Goal: Navigation & Orientation: Find specific page/section

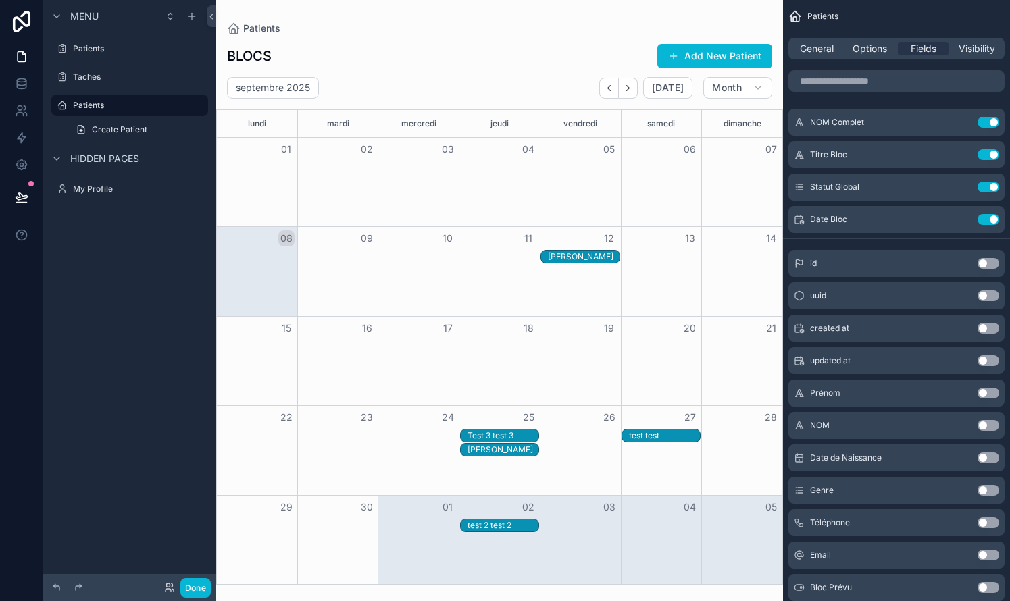
scroll to position [54, 0]
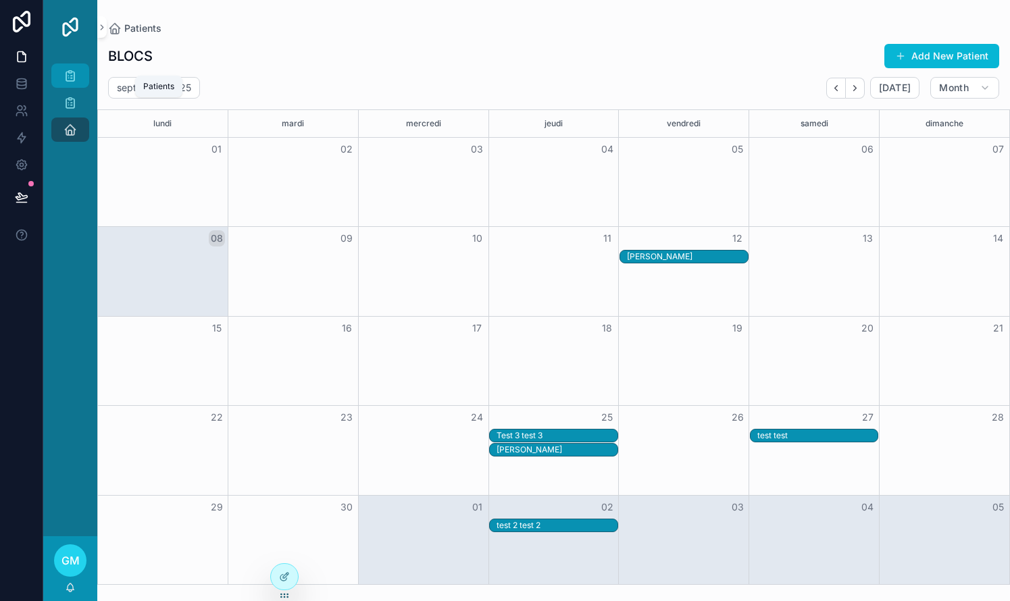
click at [73, 78] on icon "scrollable content" at bounding box center [70, 76] width 14 height 14
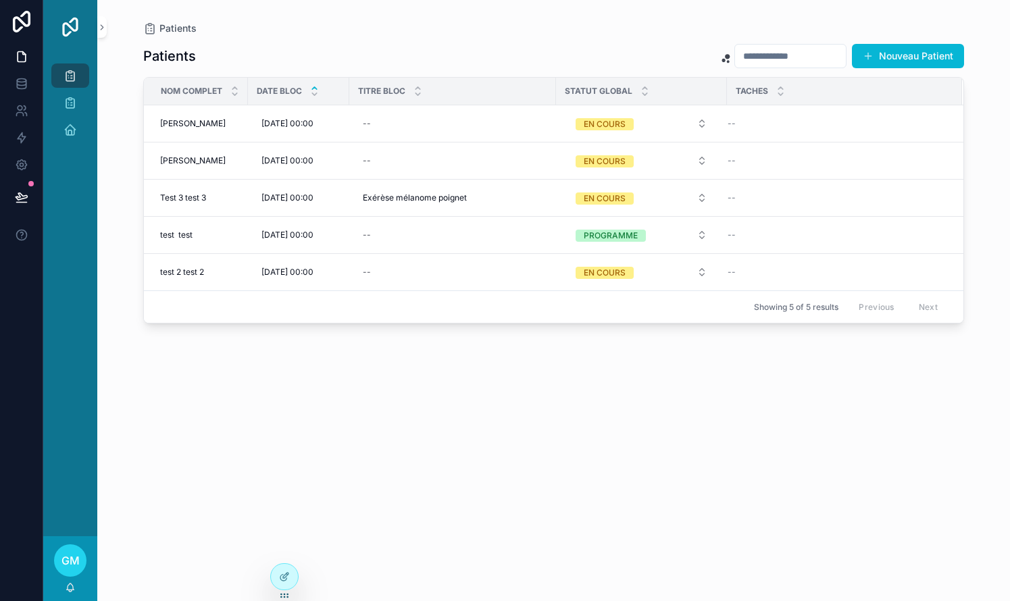
click at [484, 49] on div "Patients Nouveau Patient" at bounding box center [553, 56] width 820 height 26
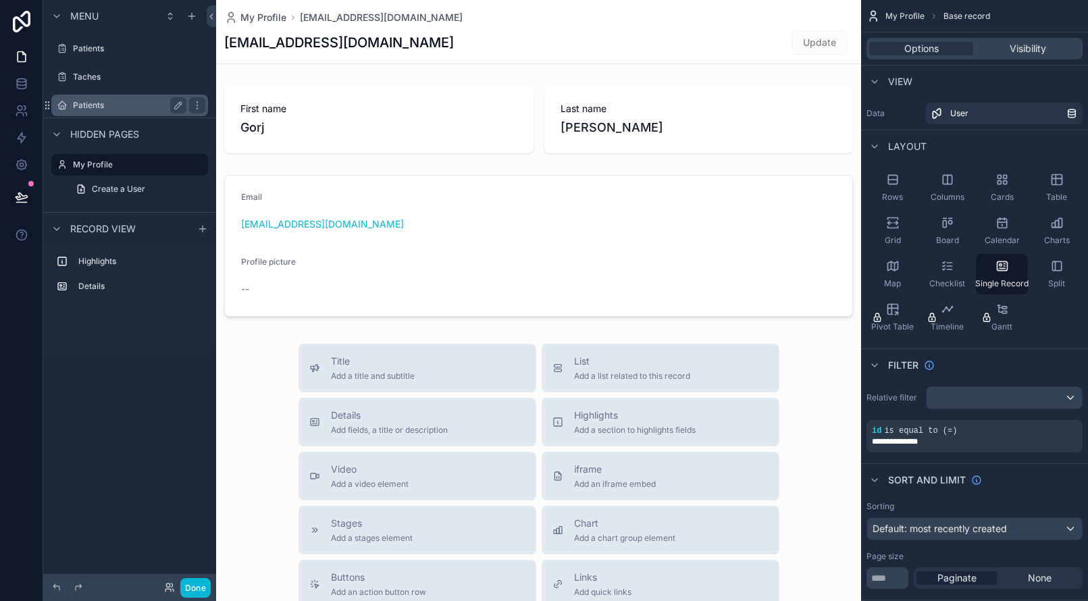
click at [100, 105] on label "Patients" at bounding box center [127, 105] width 108 height 11
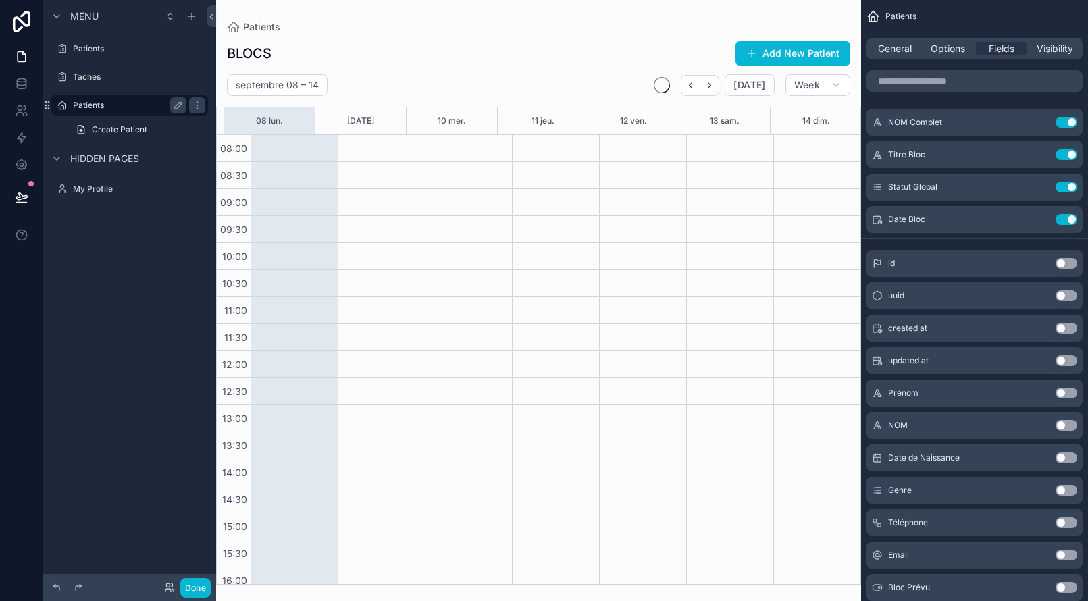
scroll to position [145, 0]
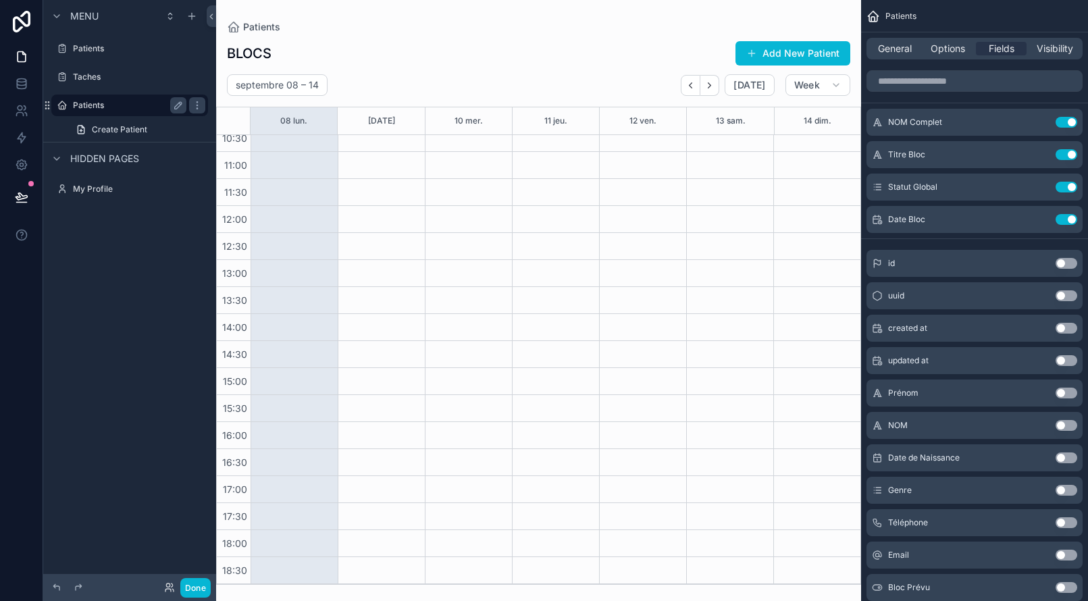
click at [99, 105] on label "Patients" at bounding box center [127, 105] width 108 height 11
click at [24, 83] on icon at bounding box center [22, 84] width 14 height 14
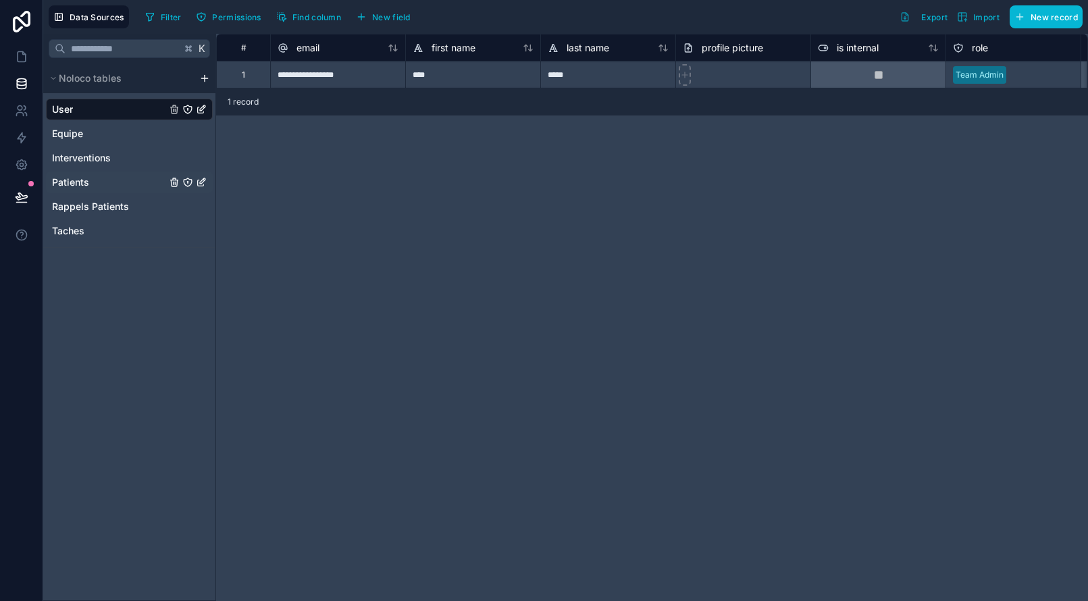
click at [77, 182] on span "Patients" at bounding box center [70, 183] width 37 height 14
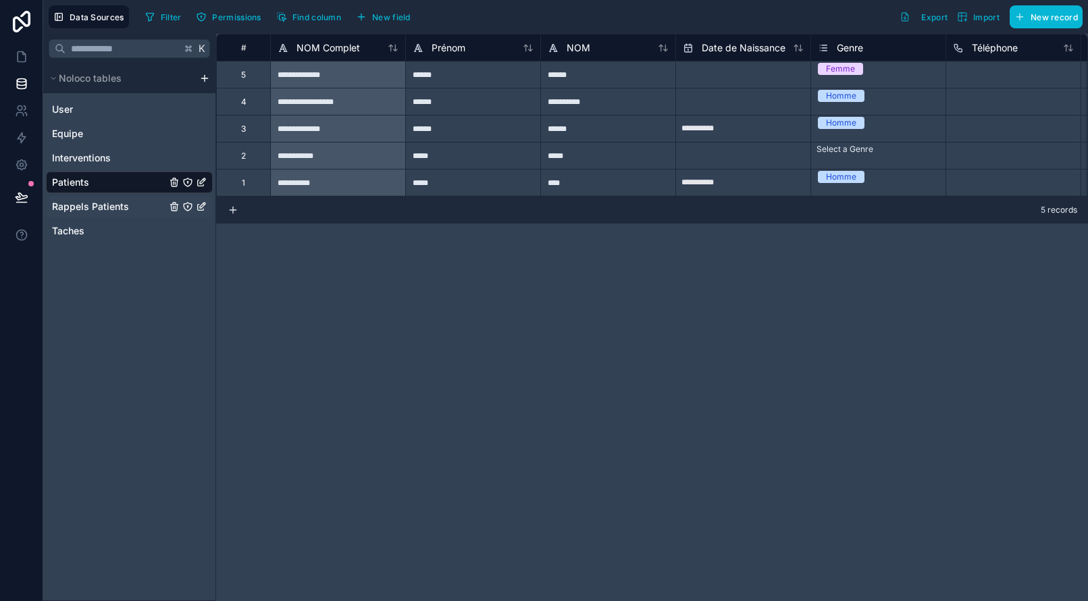
click at [73, 207] on span "Rappels Patients" at bounding box center [90, 207] width 77 height 14
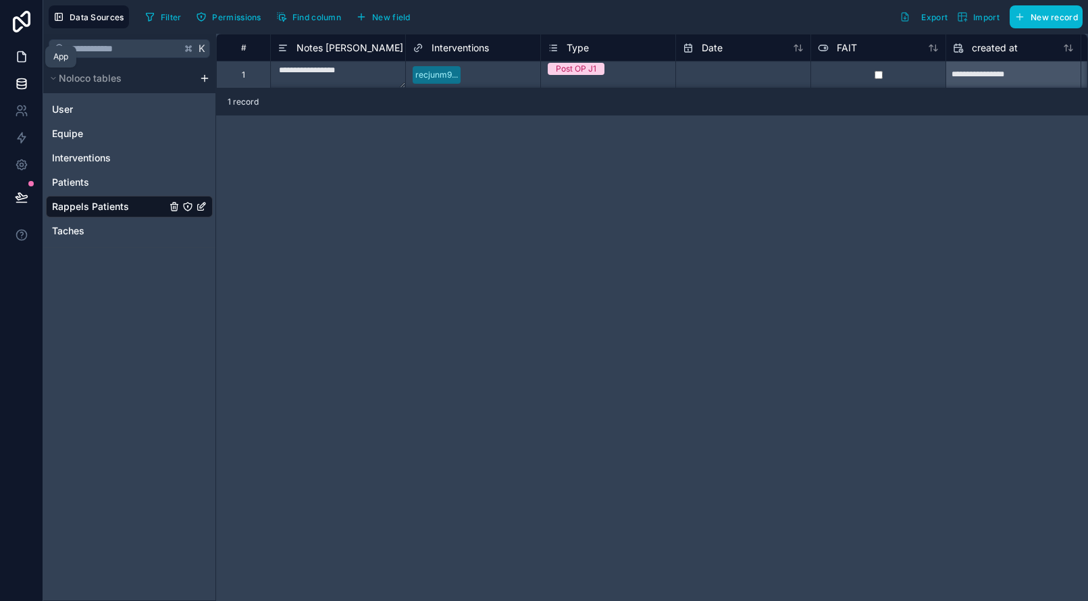
click at [27, 59] on icon at bounding box center [22, 57] width 14 height 14
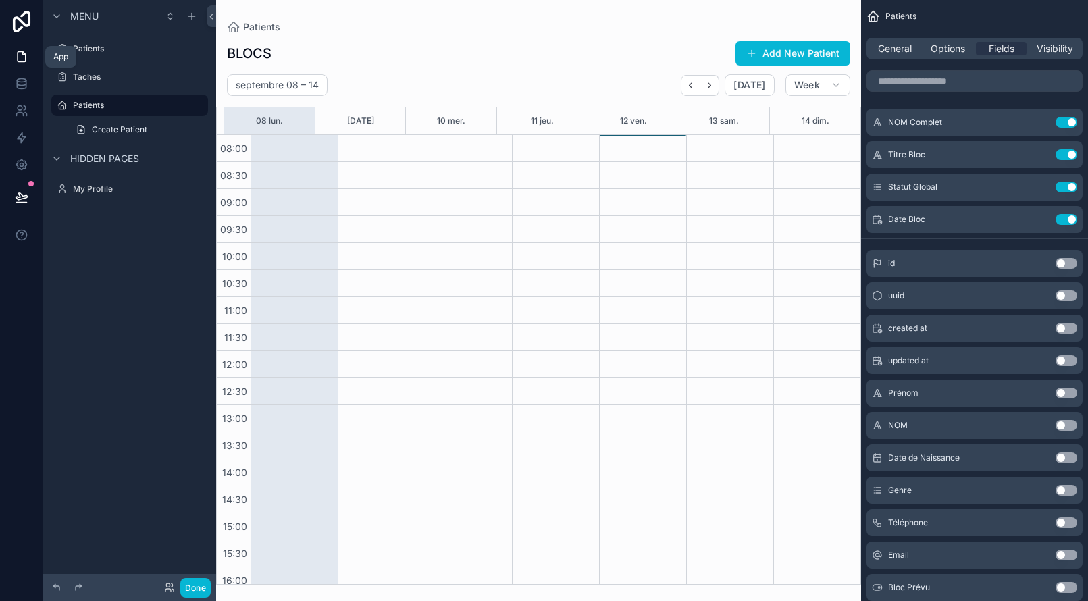
scroll to position [145, 0]
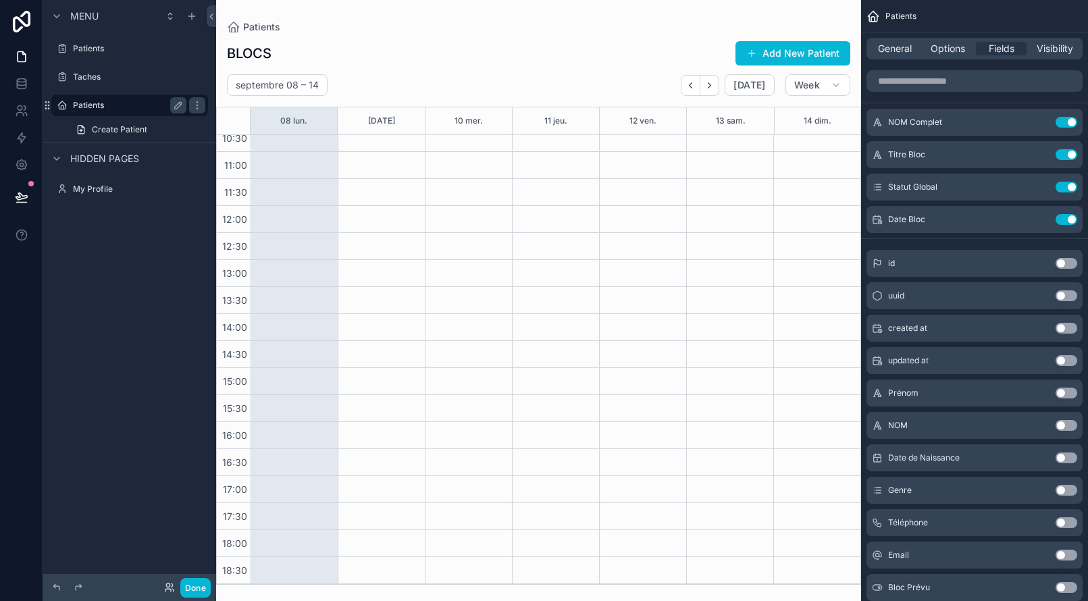
click at [88, 106] on label "Patients" at bounding box center [127, 105] width 108 height 11
click at [897, 47] on span "General" at bounding box center [895, 49] width 34 height 14
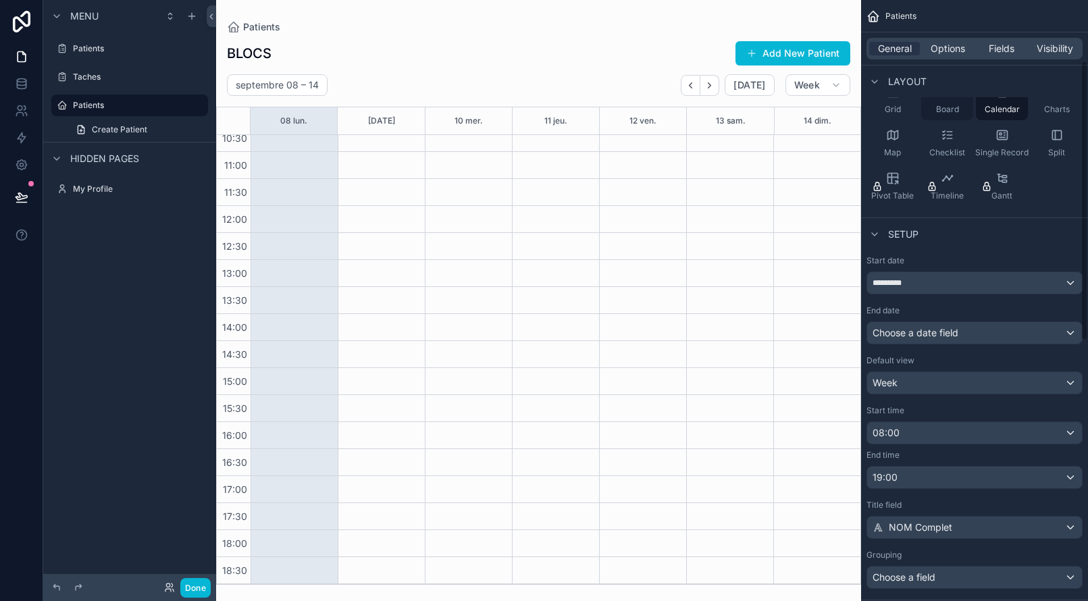
scroll to position [138, 0]
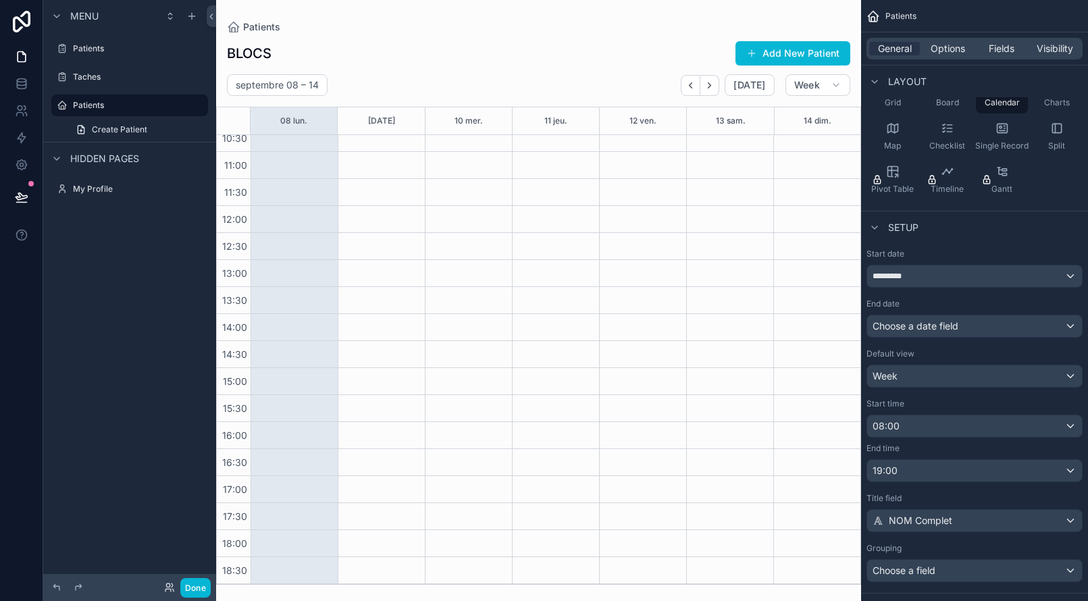
click at [964, 379] on div "Week" at bounding box center [974, 376] width 215 height 22
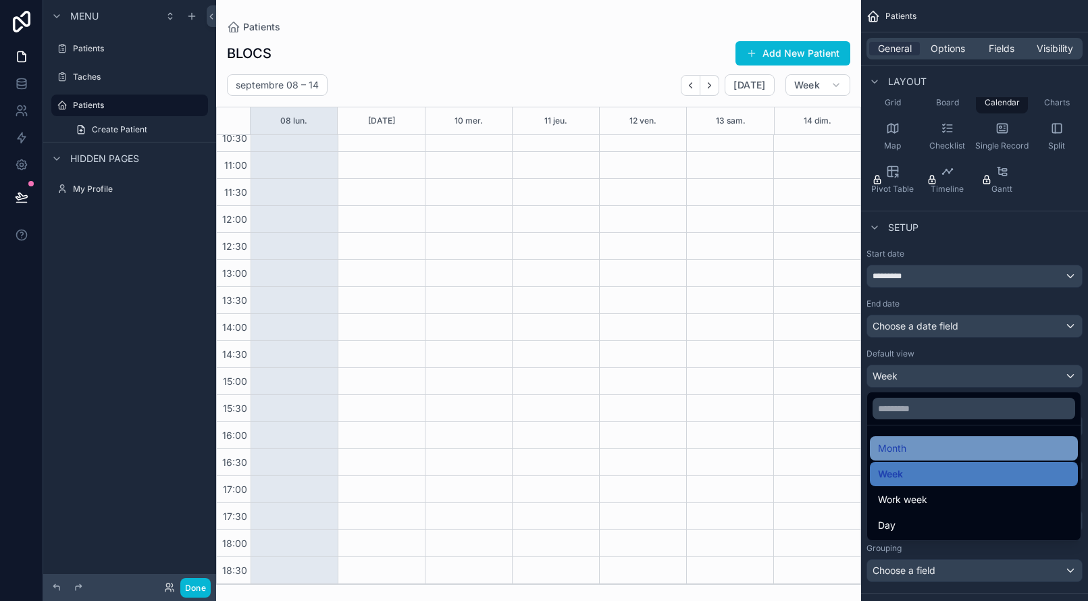
click at [895, 452] on span "Month" at bounding box center [892, 448] width 28 height 16
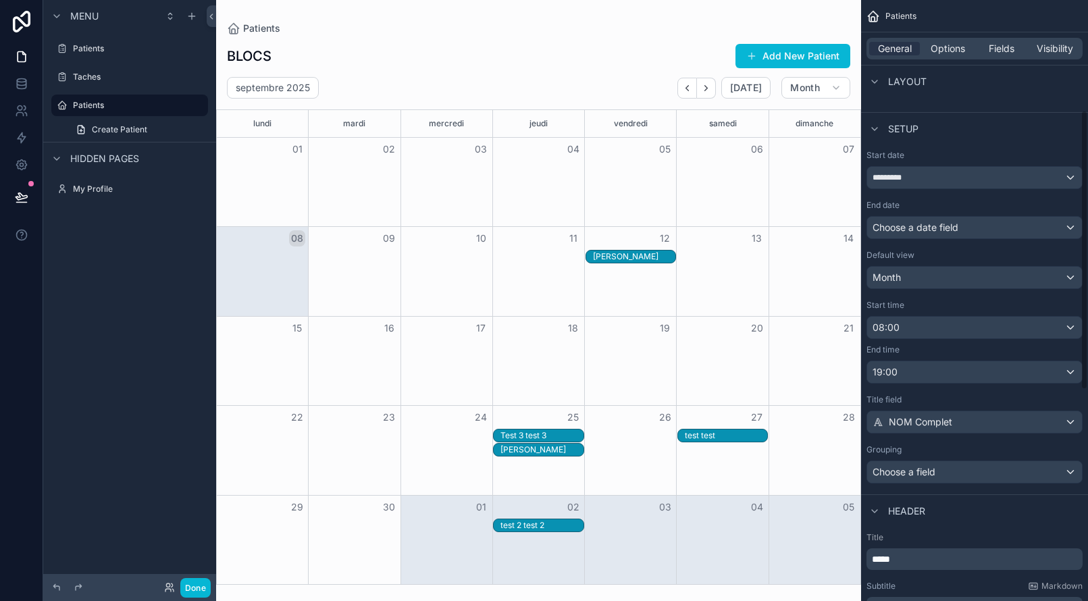
scroll to position [242, 0]
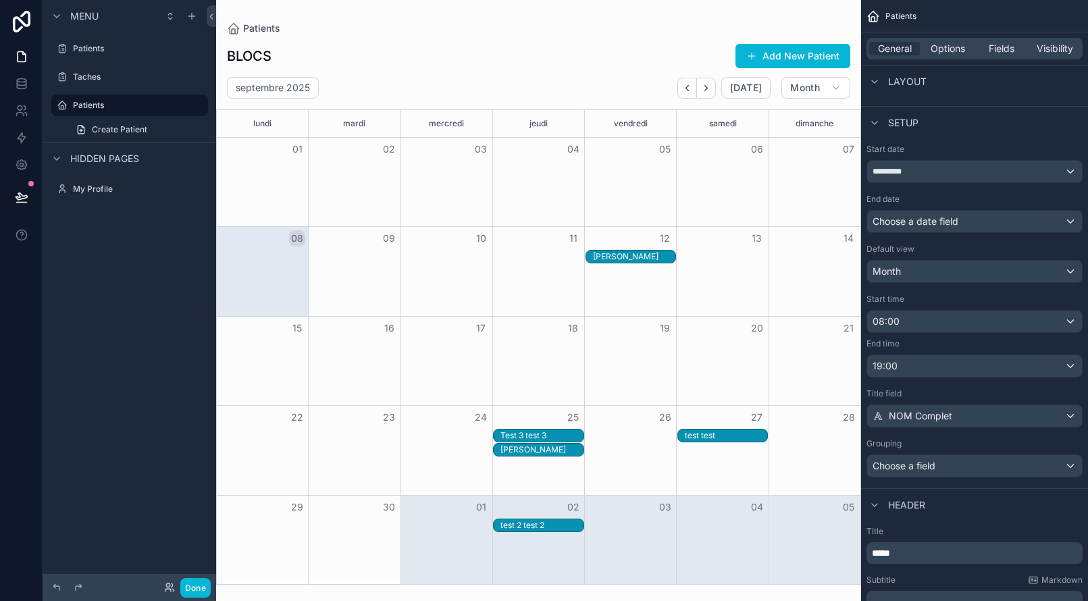
click at [956, 419] on div "NOM Complet" at bounding box center [974, 416] width 215 height 22
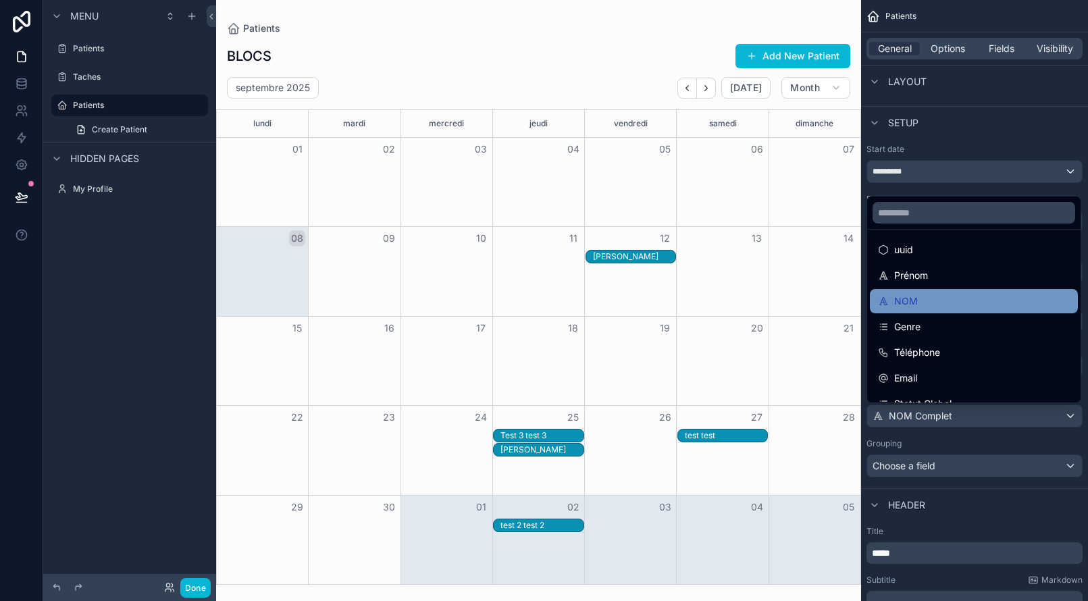
scroll to position [33, 0]
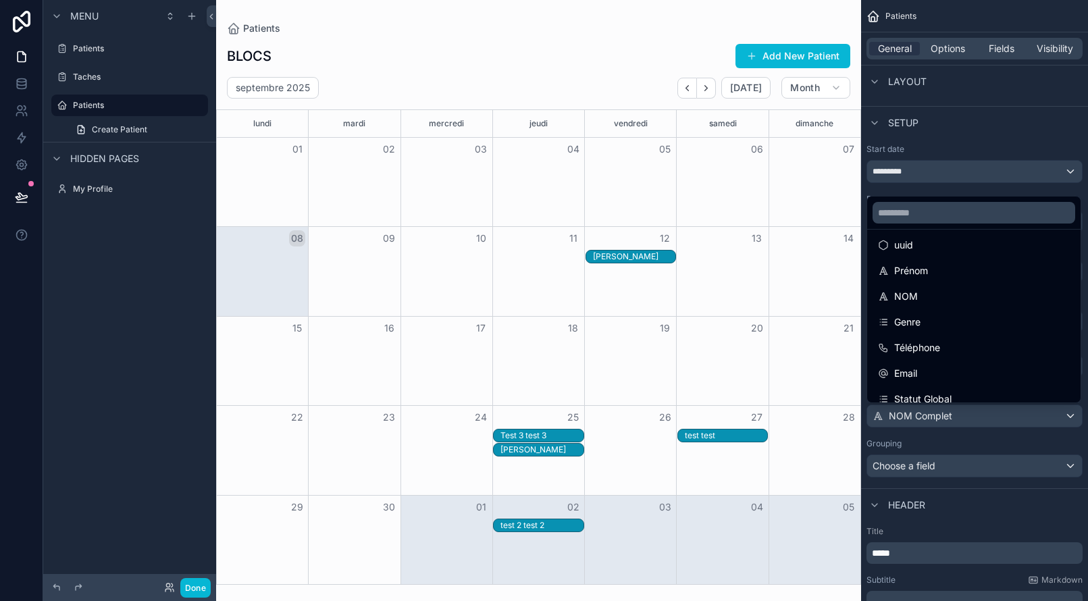
click at [973, 413] on div "scrollable content" at bounding box center [544, 300] width 1088 height 601
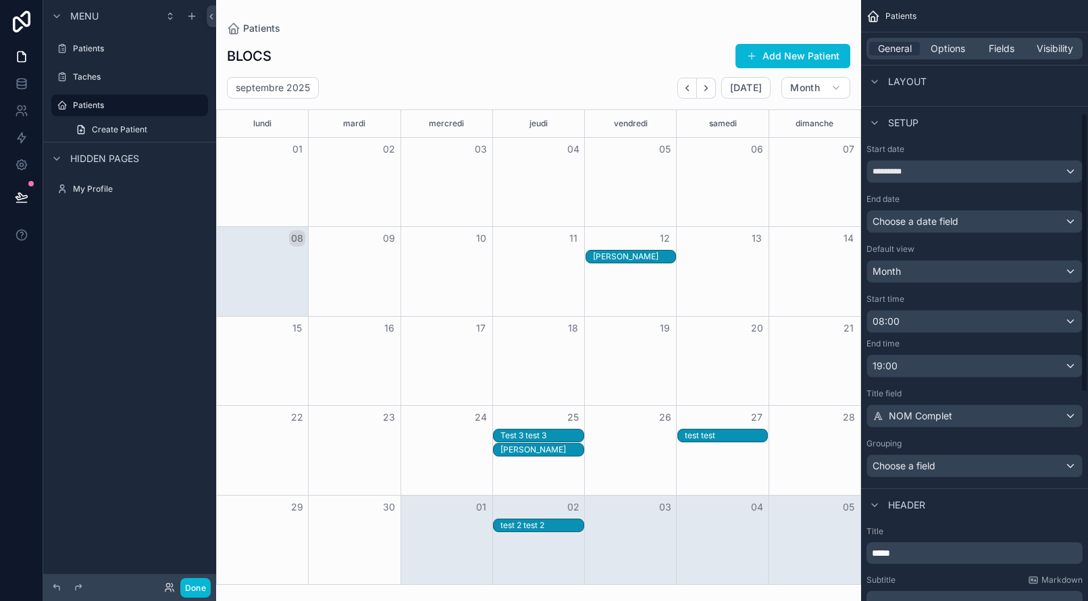
click at [966, 415] on div "NOM Complet" at bounding box center [974, 416] width 215 height 22
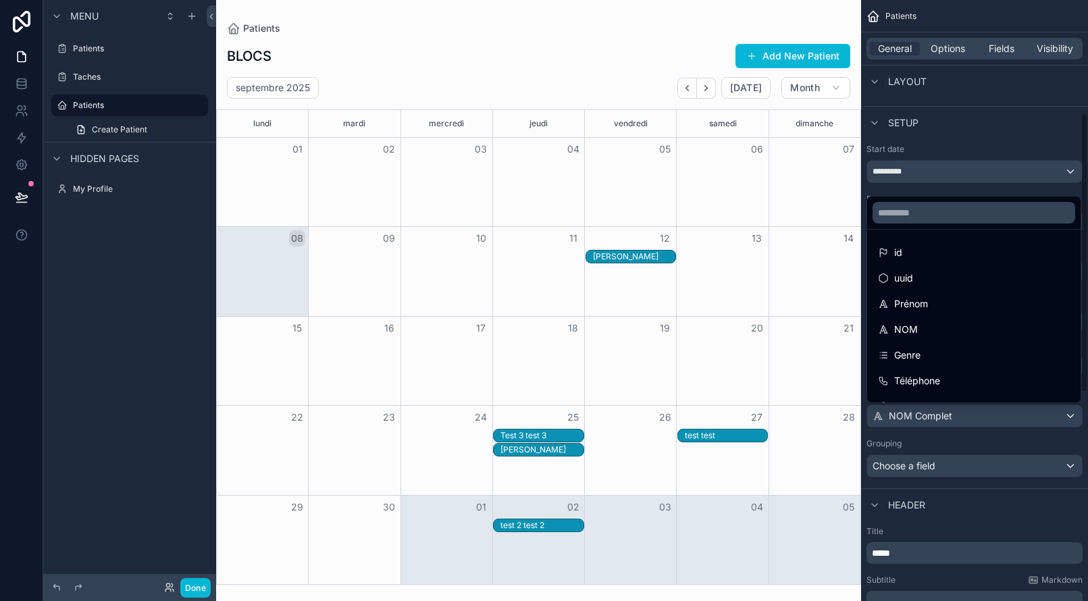
click at [966, 415] on div "scrollable content" at bounding box center [544, 300] width 1088 height 601
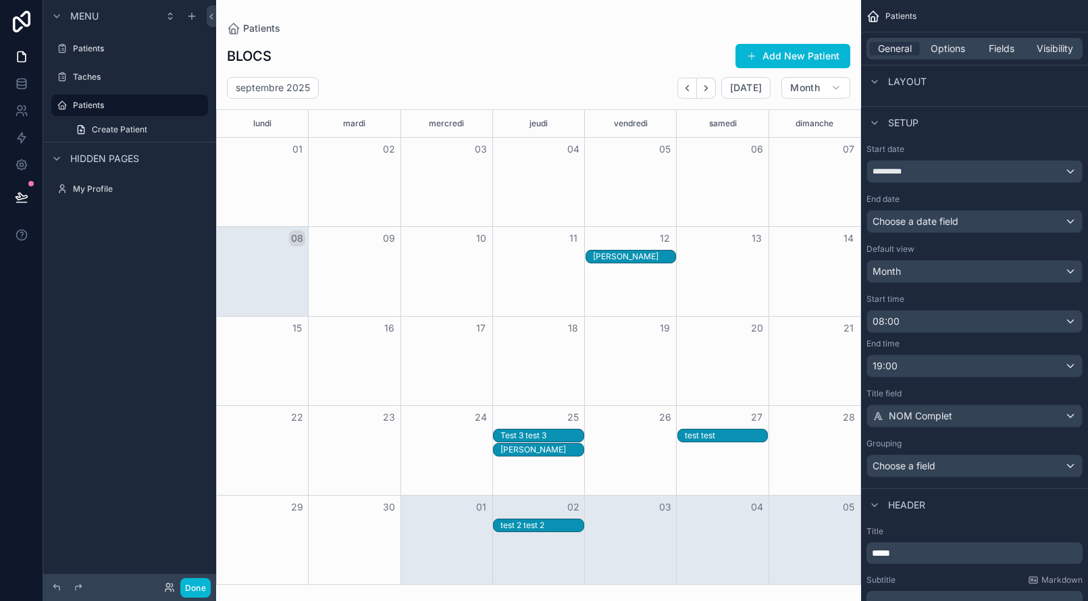
click at [1069, 417] on div "NOM Complet" at bounding box center [974, 416] width 215 height 22
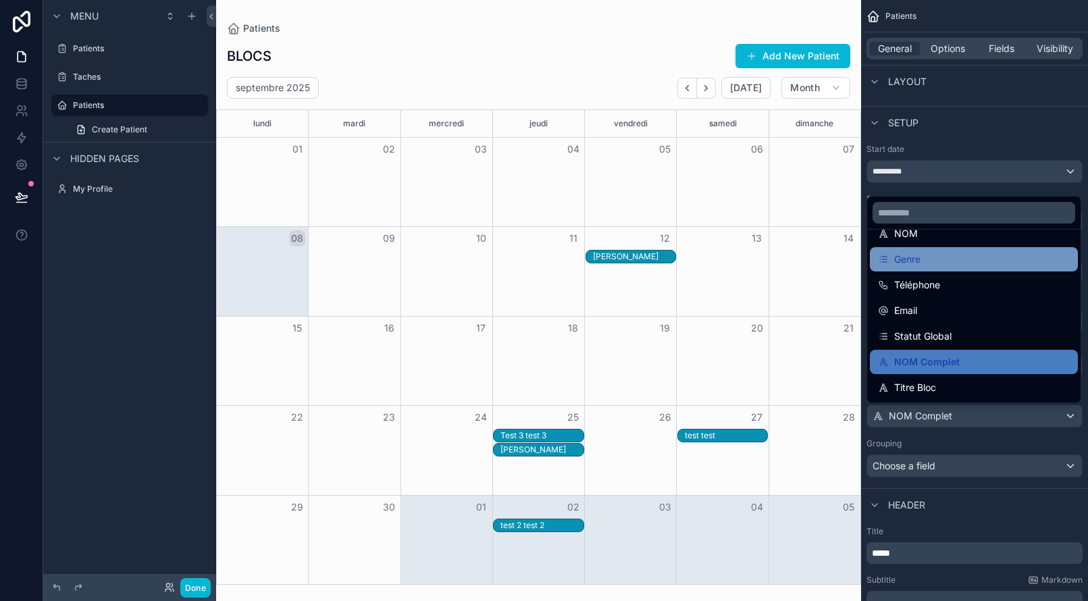
scroll to position [96, 0]
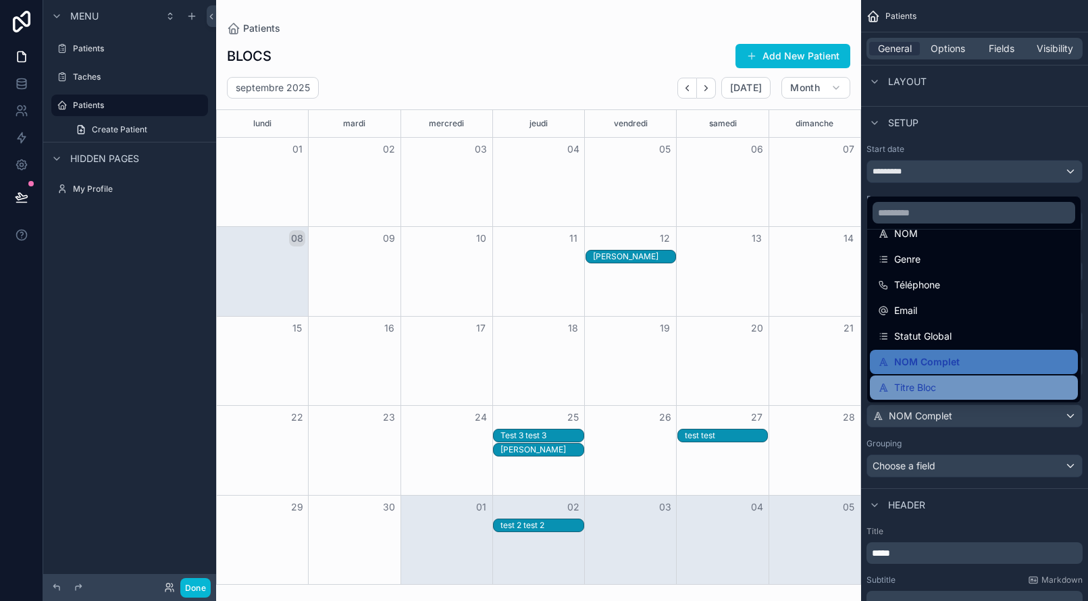
click at [932, 384] on span "Titre Bloc" at bounding box center [915, 388] width 42 height 16
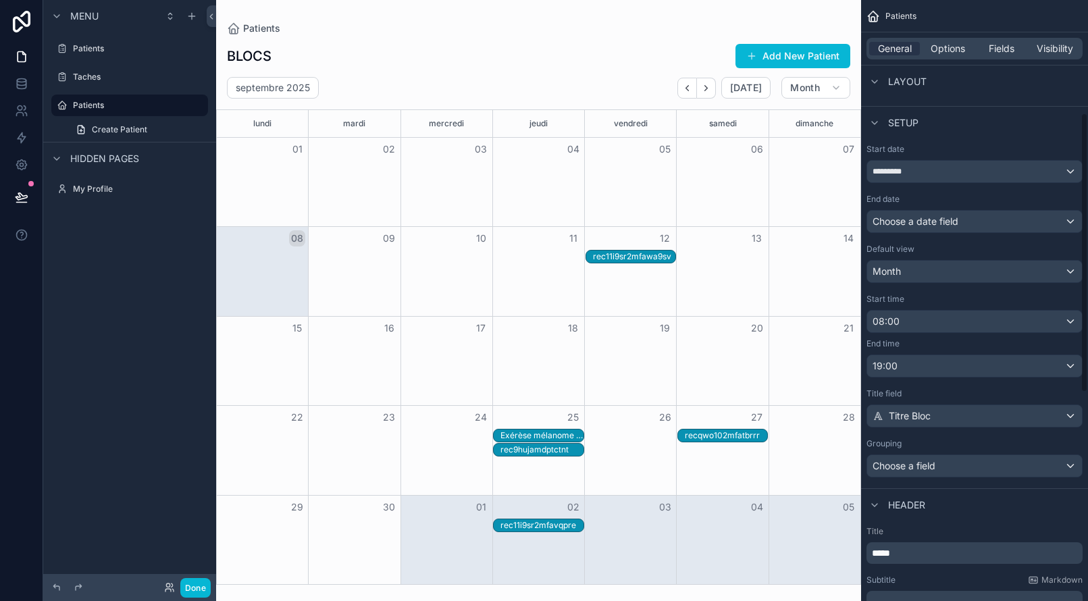
click at [943, 417] on div "Titre Bloc" at bounding box center [974, 416] width 215 height 22
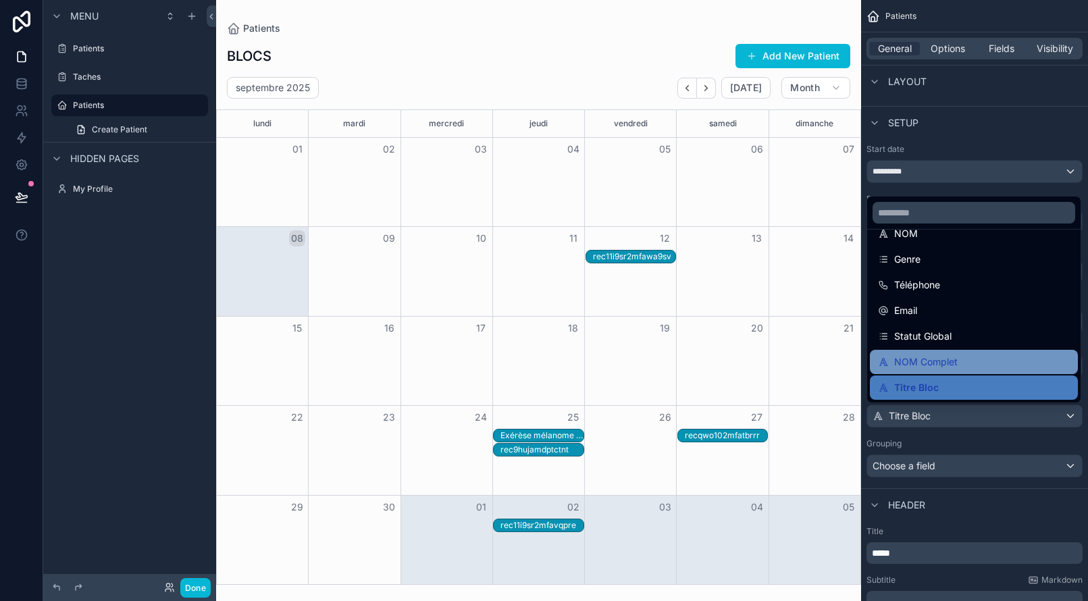
click at [924, 363] on span "NOM Complet" at bounding box center [925, 362] width 63 height 16
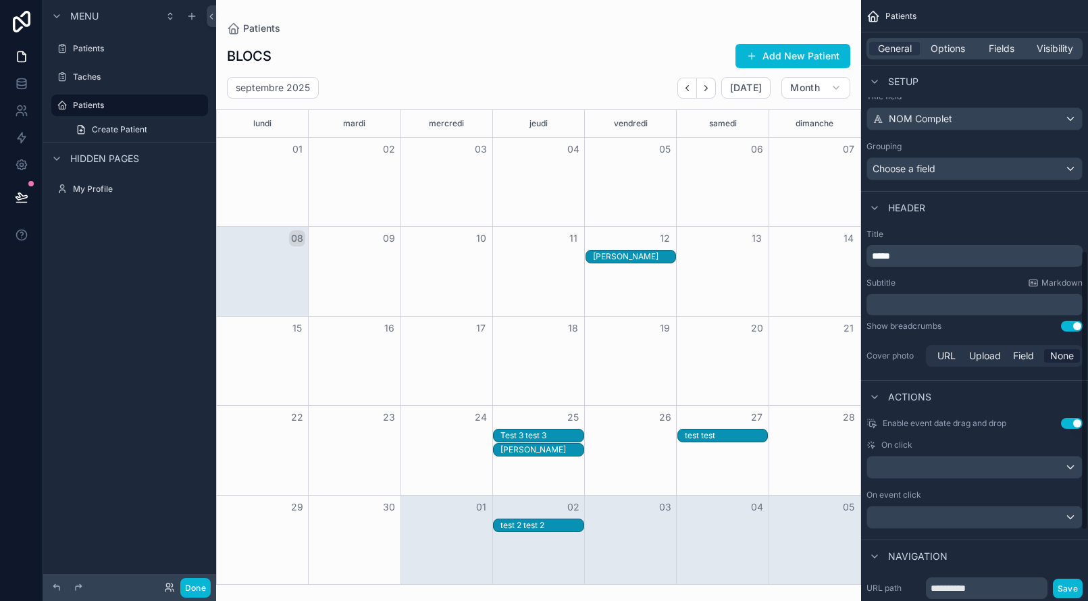
scroll to position [548, 0]
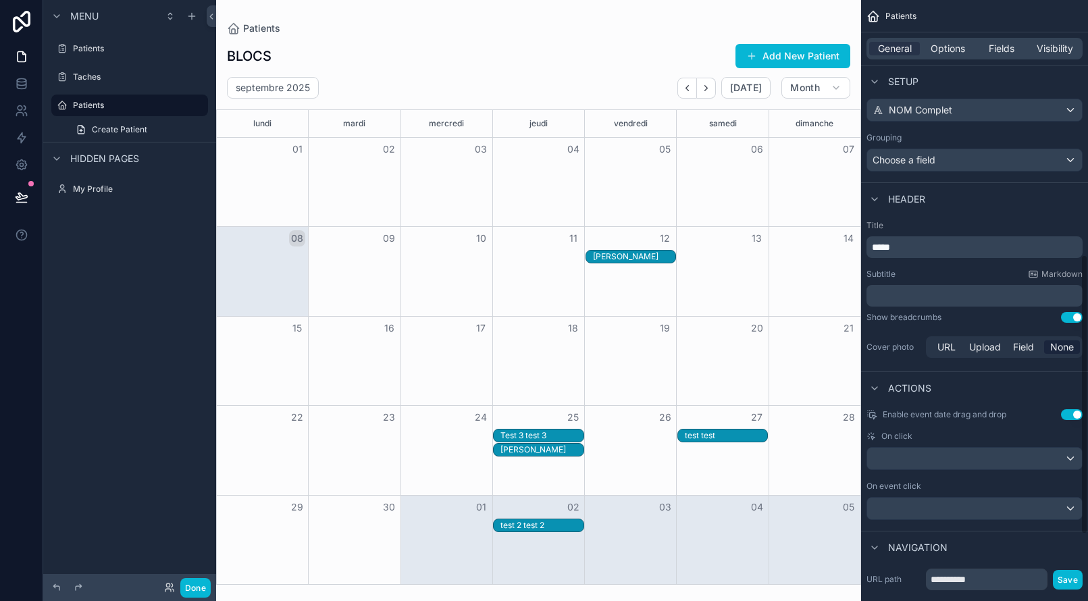
click at [1069, 318] on button "Use setting" at bounding box center [1072, 317] width 22 height 11
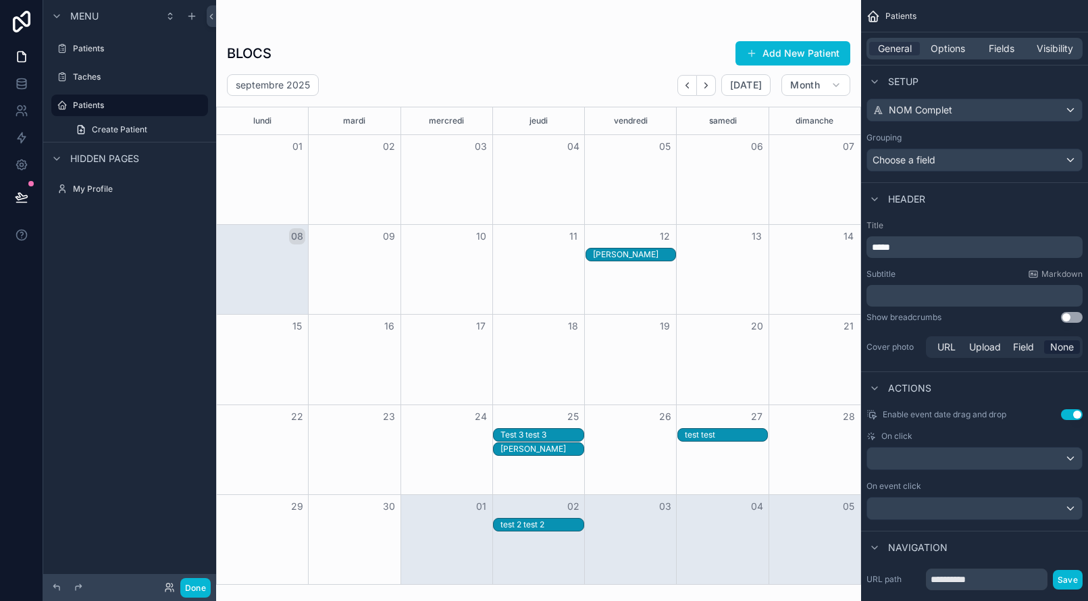
click at [1069, 318] on button "Use setting" at bounding box center [1072, 317] width 22 height 11
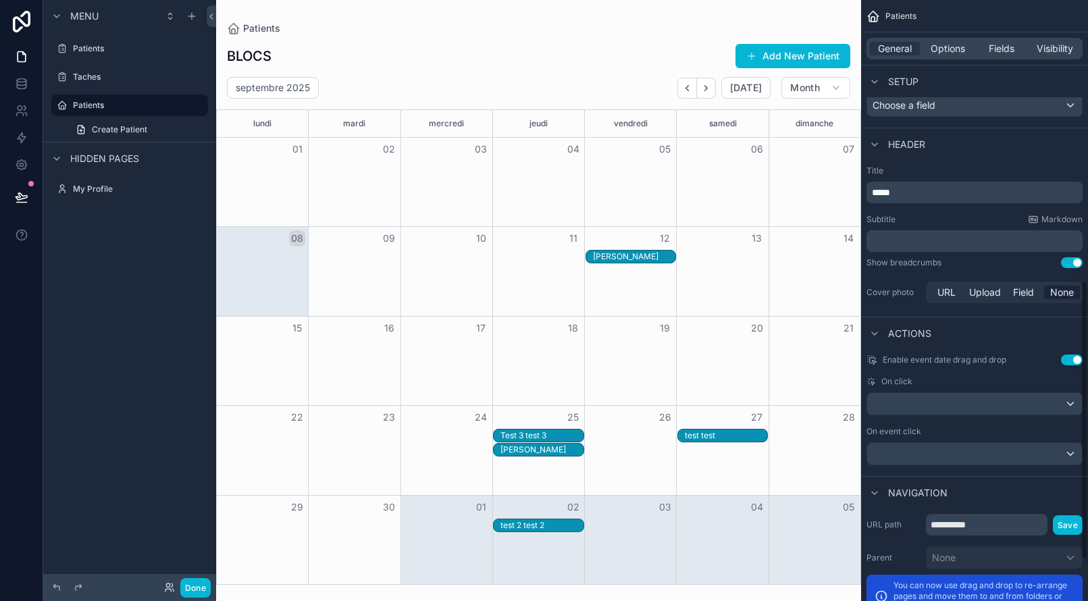
scroll to position [635, 0]
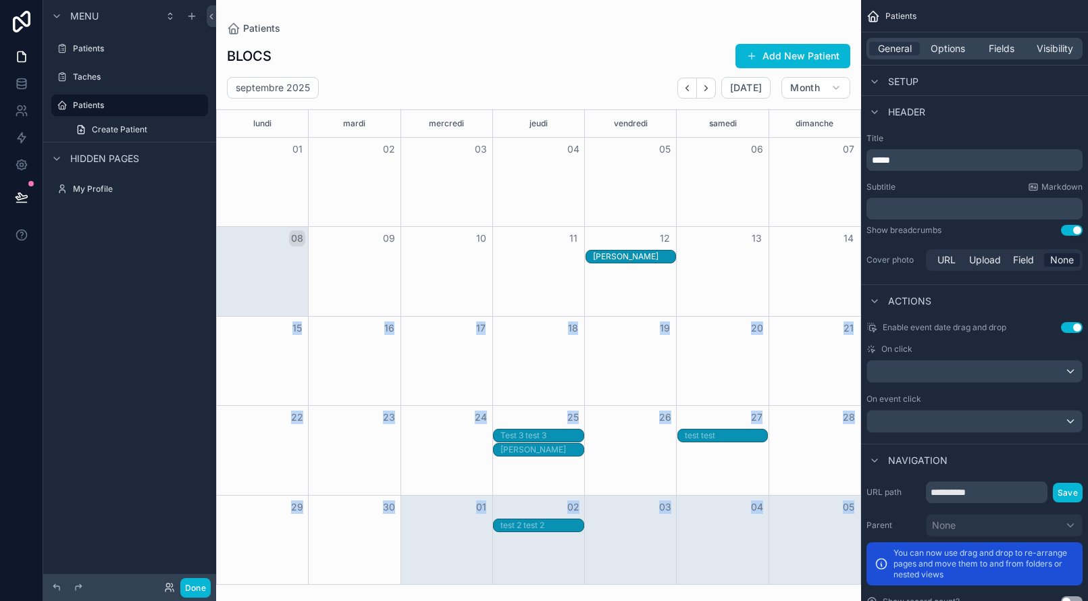
drag, startPoint x: 646, startPoint y: 261, endPoint x: 665, endPoint y: 275, distance: 24.2
click at [665, 275] on div "Patients BLOCS Add New Patient septembre 2025 Today Month lundi mardi mercredi …" at bounding box center [538, 292] width 645 height 585
click at [946, 370] on div "scrollable content" at bounding box center [974, 372] width 215 height 22
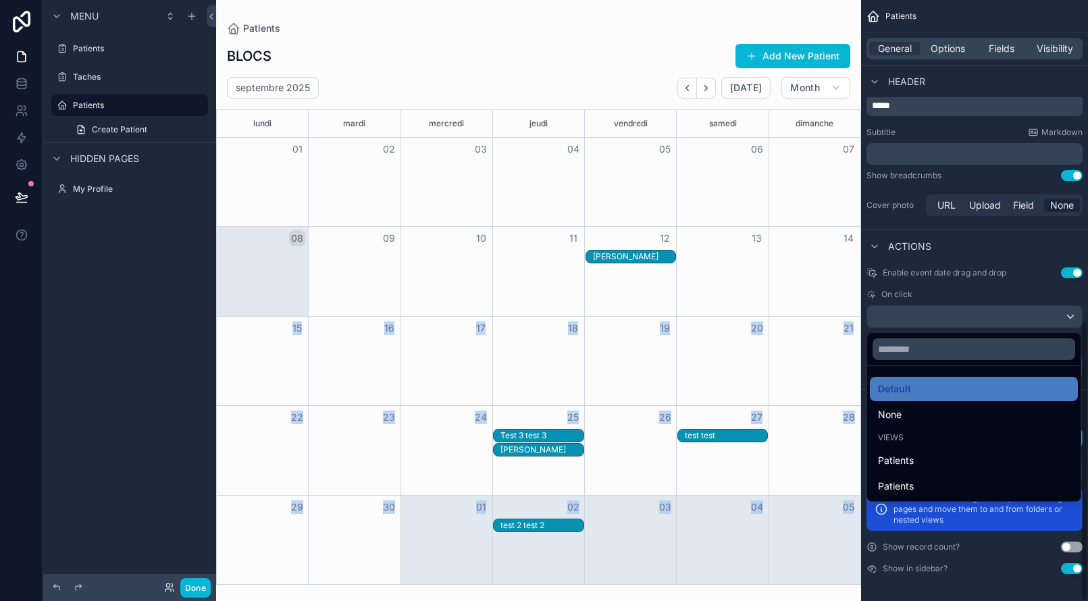
scroll to position [690, 0]
click at [935, 317] on div "scrollable content" at bounding box center [544, 300] width 1088 height 601
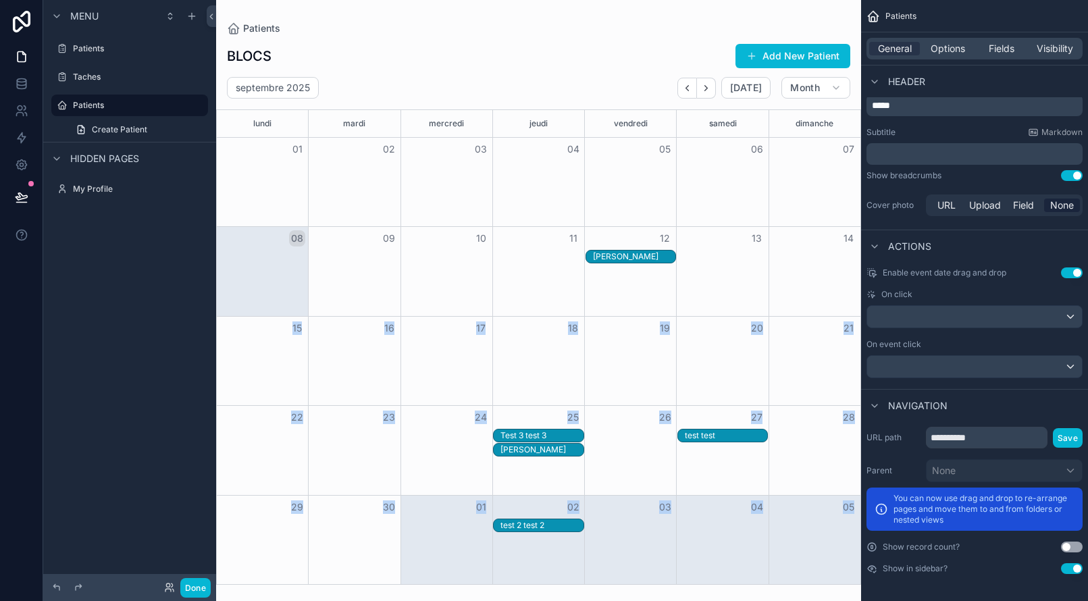
click at [962, 365] on div "scrollable content" at bounding box center [974, 367] width 215 height 22
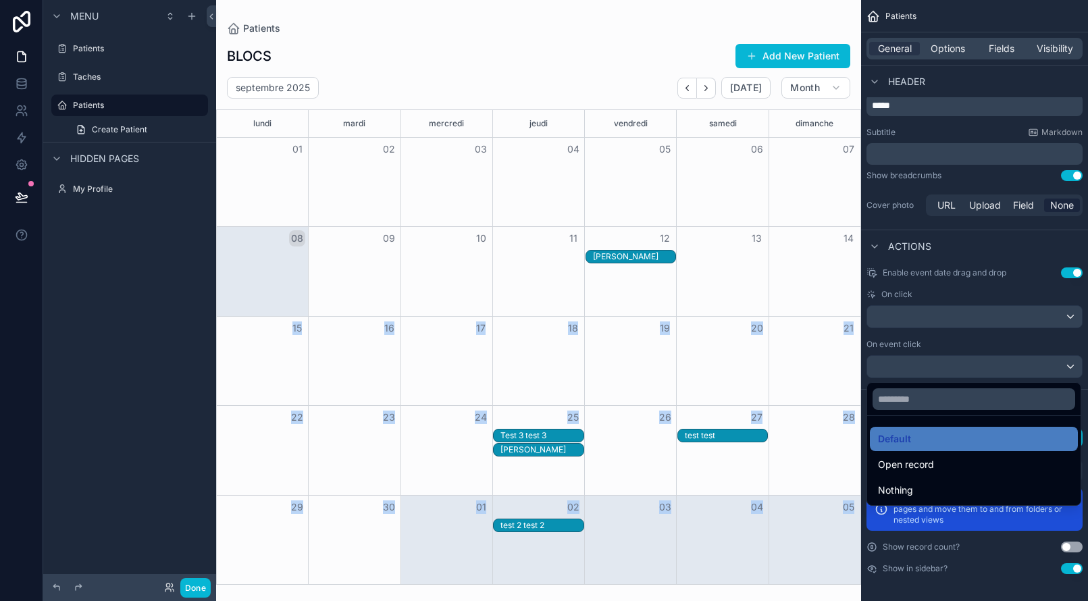
scroll to position [0, 0]
click at [964, 299] on div "scrollable content" at bounding box center [544, 300] width 1088 height 601
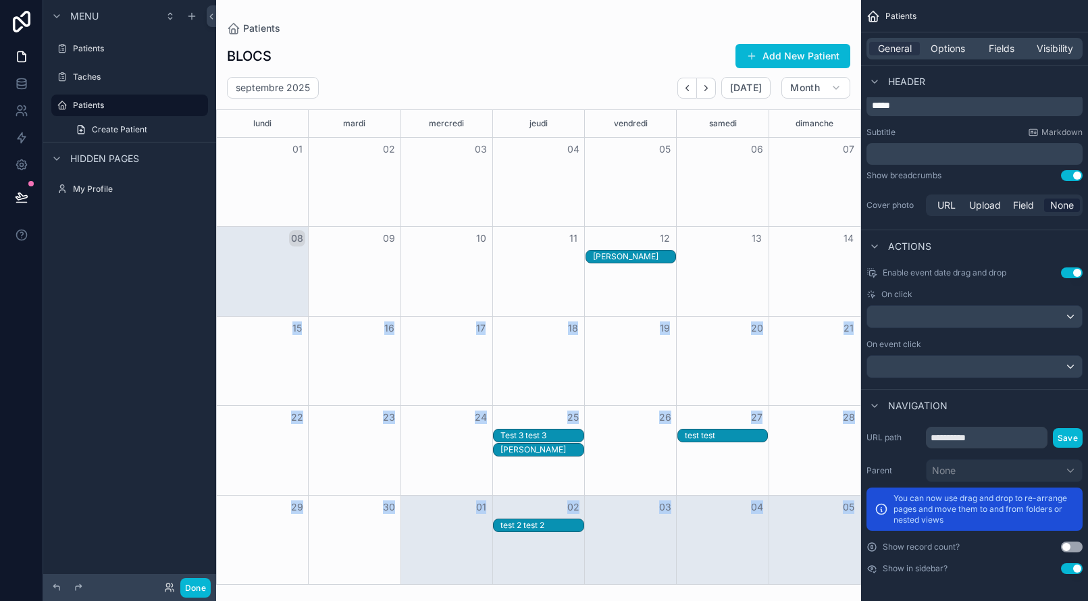
click at [959, 365] on div "scrollable content" at bounding box center [974, 367] width 215 height 22
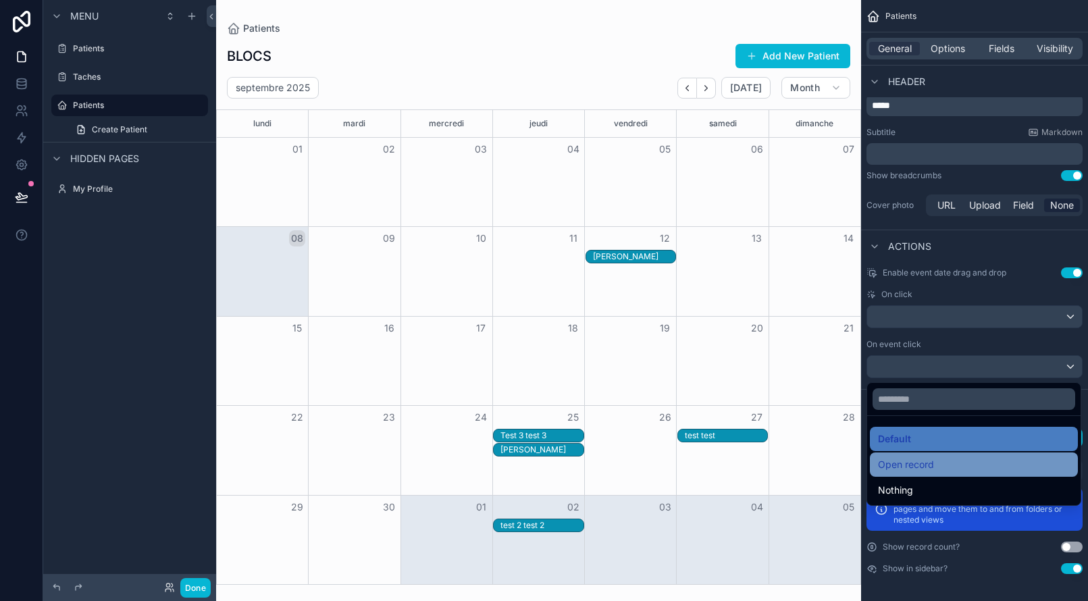
click at [939, 461] on div "Open record" at bounding box center [974, 464] width 192 height 16
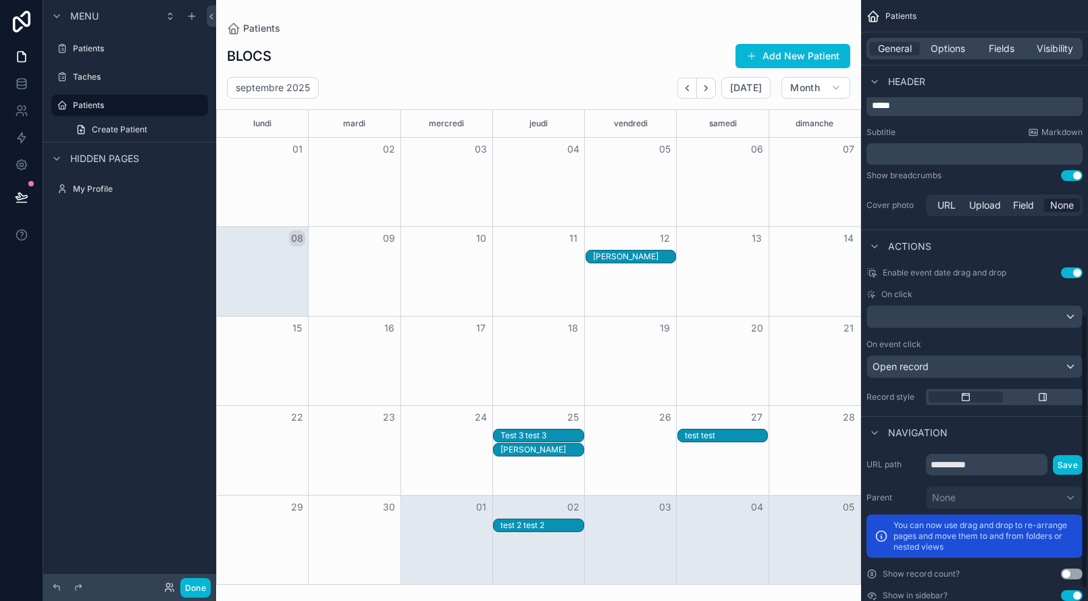
click at [650, 259] on div "[PERSON_NAME]" at bounding box center [634, 256] width 82 height 11
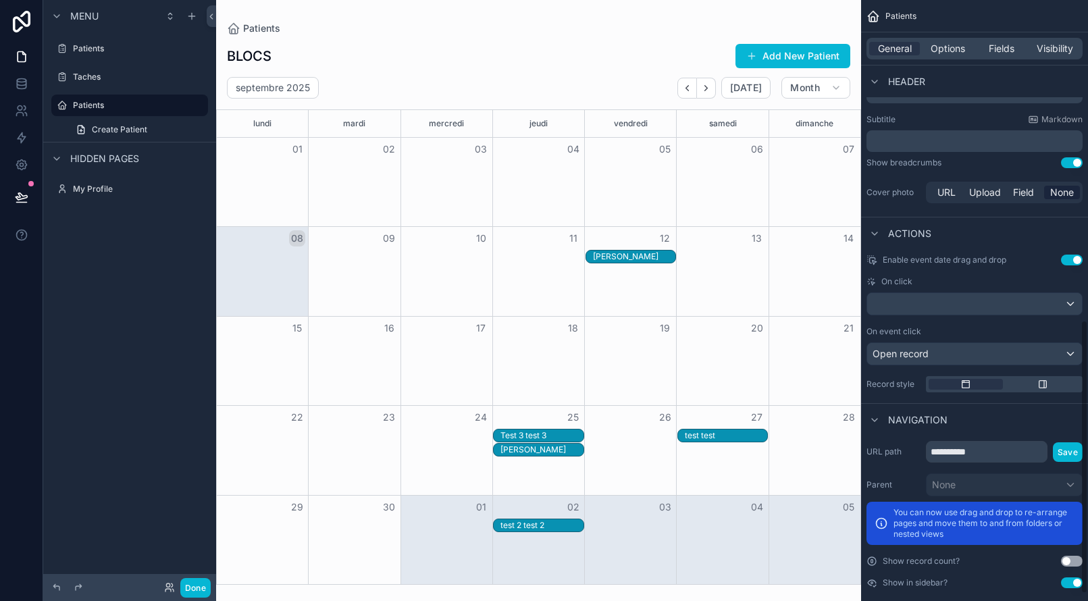
scroll to position [708, 0]
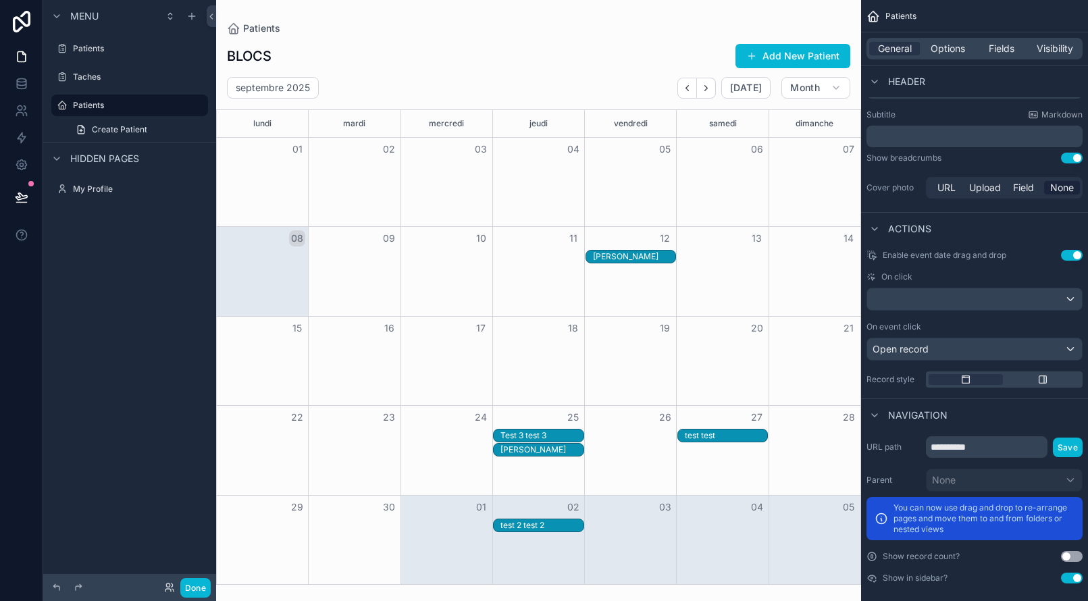
click at [1034, 345] on div "Open record" at bounding box center [974, 349] width 215 height 22
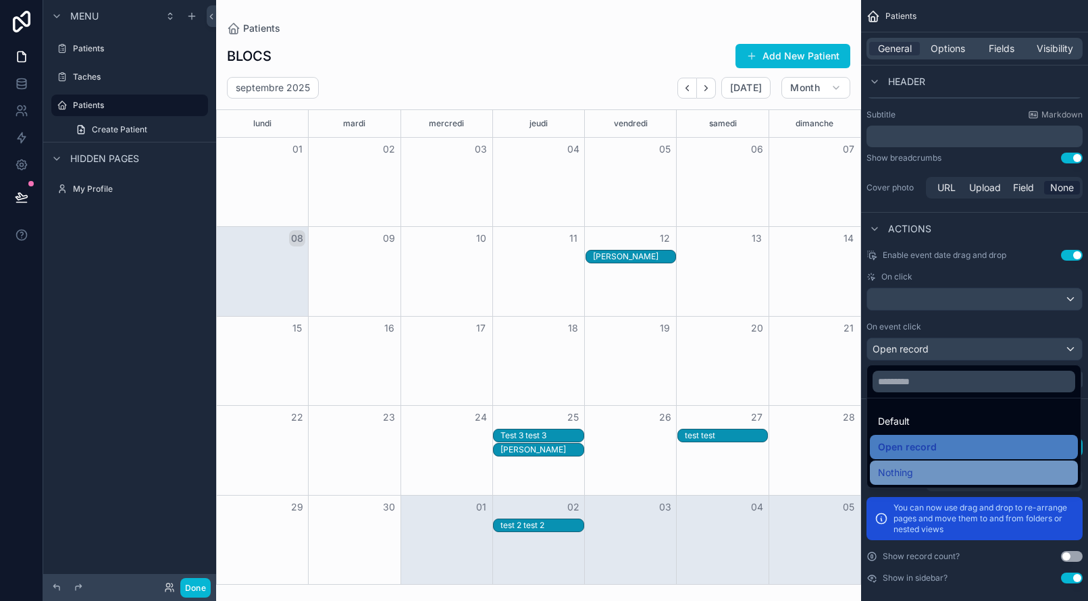
drag, startPoint x: 931, startPoint y: 413, endPoint x: 920, endPoint y: 477, distance: 65.1
click at [920, 477] on ul "Default Open record Nothing" at bounding box center [973, 442] width 213 height 89
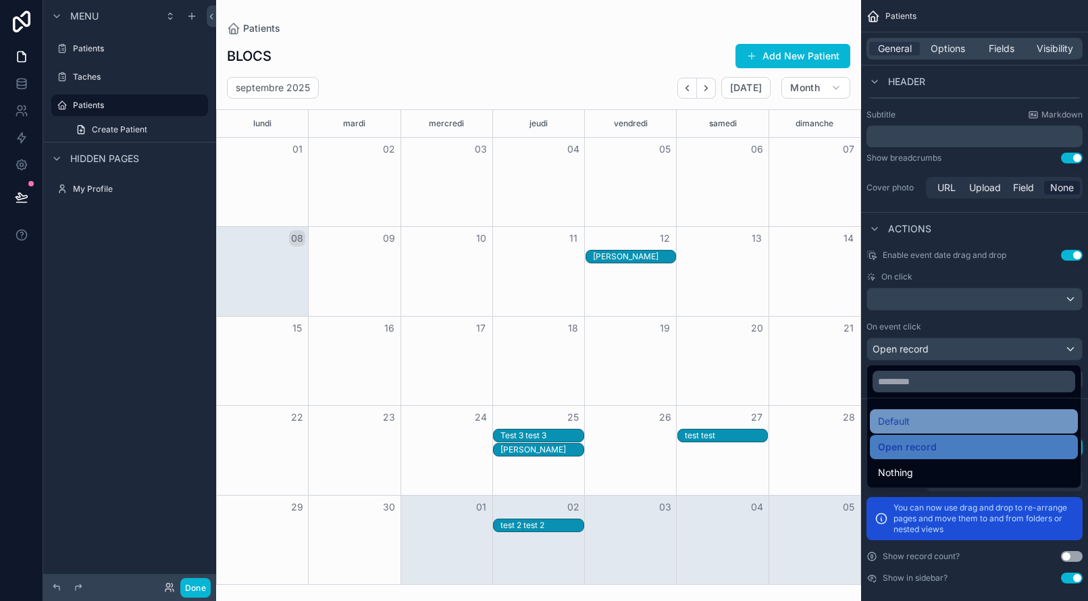
click at [906, 419] on span "Default" at bounding box center [894, 421] width 32 height 16
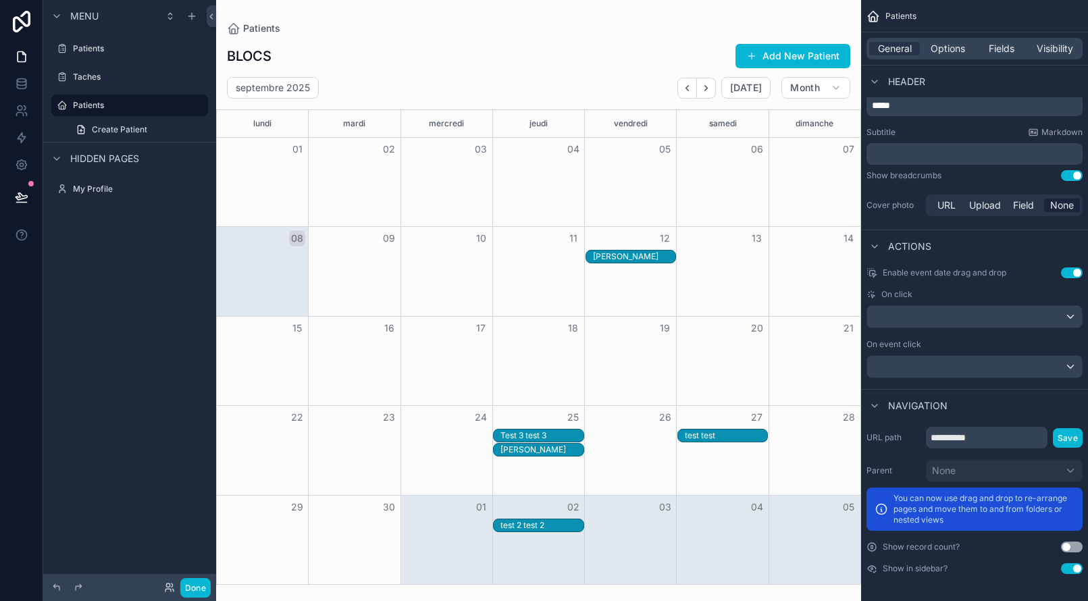
click at [633, 253] on div "[PERSON_NAME]" at bounding box center [634, 256] width 82 height 11
click at [996, 53] on span "Fields" at bounding box center [1002, 49] width 26 height 14
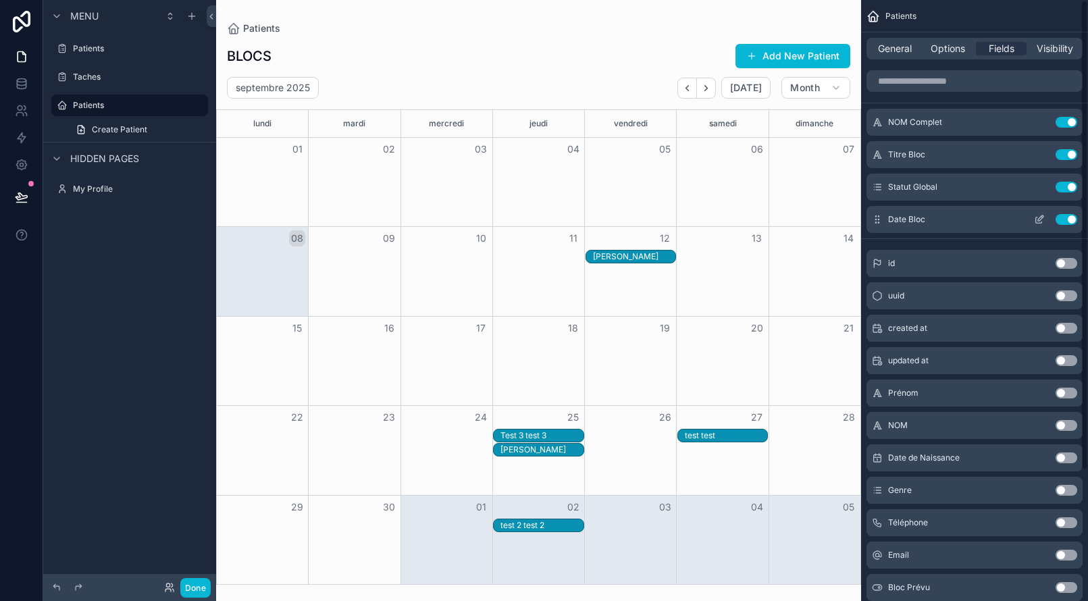
scroll to position [0, 0]
click at [1074, 221] on button "Use setting" at bounding box center [1066, 219] width 22 height 11
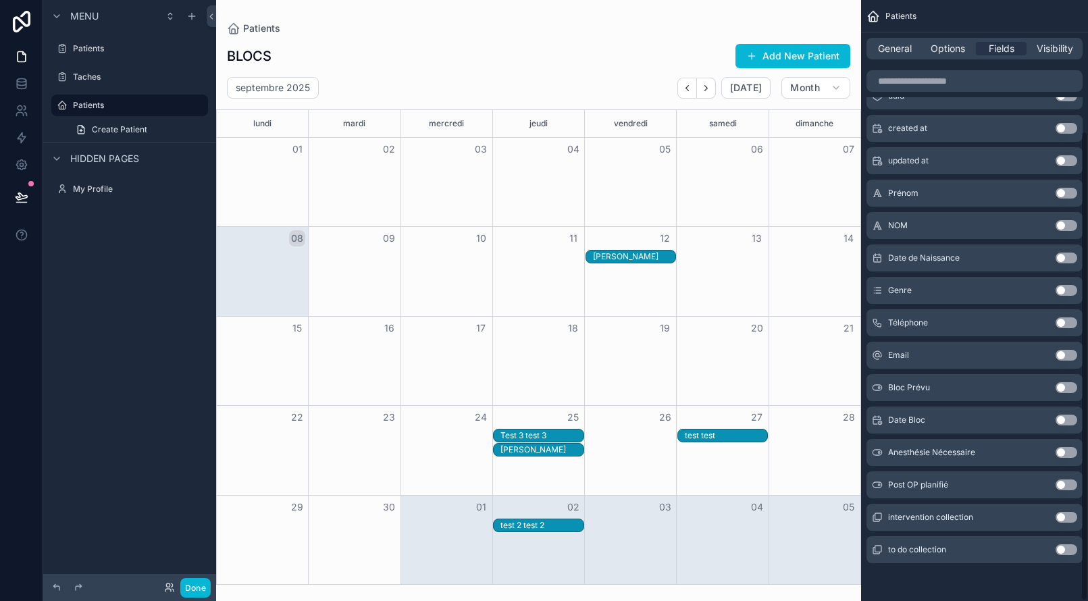
scroll to position [167, 0]
click at [1064, 455] on button "Use setting" at bounding box center [1066, 452] width 22 height 11
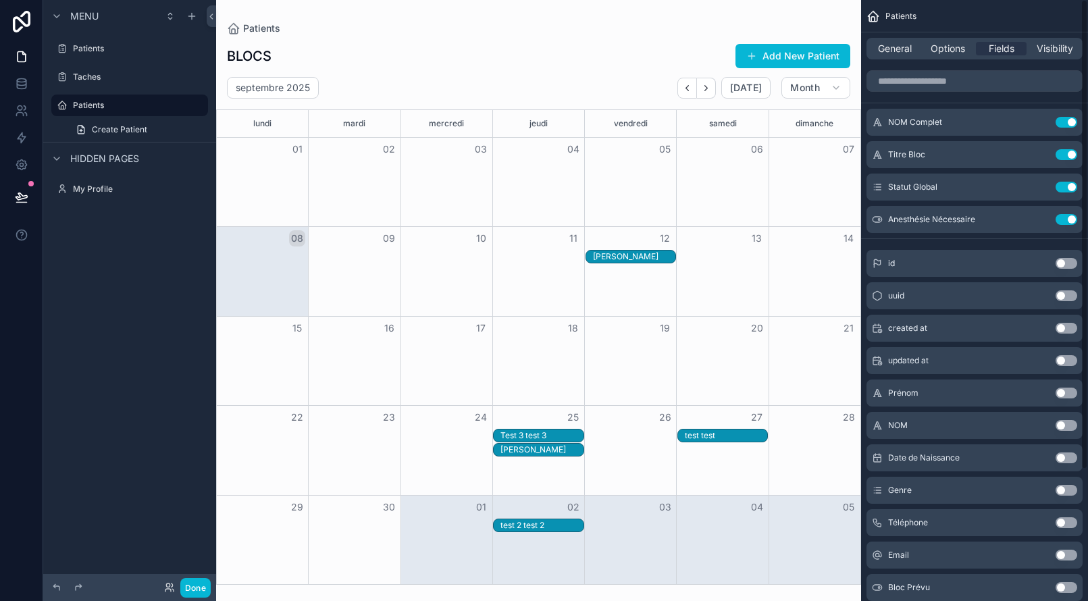
scroll to position [0, 0]
click at [628, 254] on div "[PERSON_NAME]" at bounding box center [634, 256] width 82 height 11
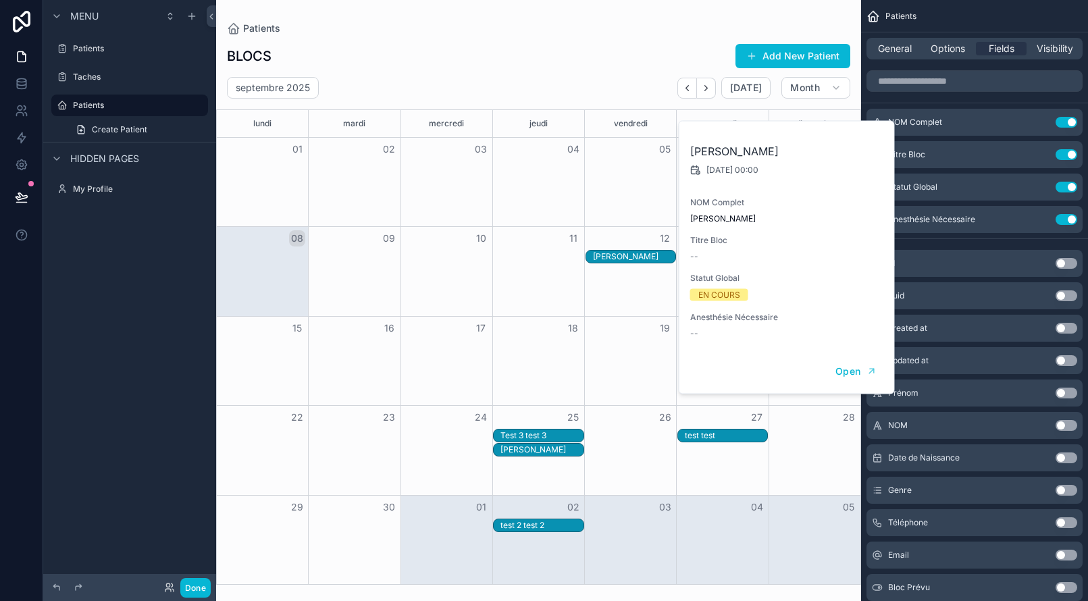
click at [411, 41] on div "BLOCS Add New Patient septembre 2025 Today Month lundi mardi mercredi jeudi ven…" at bounding box center [538, 310] width 645 height 550
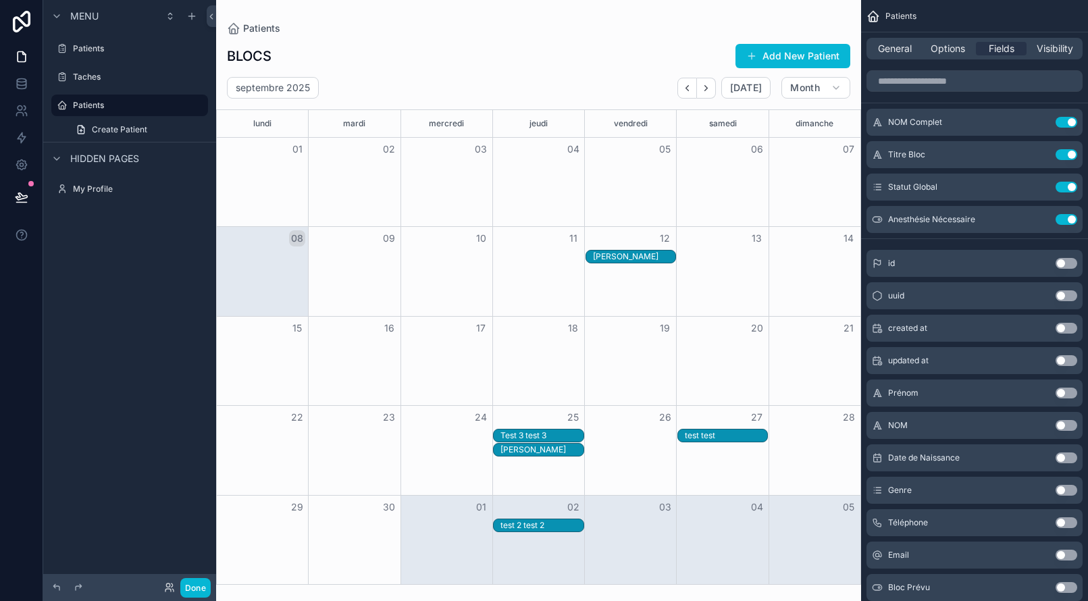
click at [547, 34] on div "Patients" at bounding box center [538, 29] width 623 height 14
